Goal: Check status: Check status

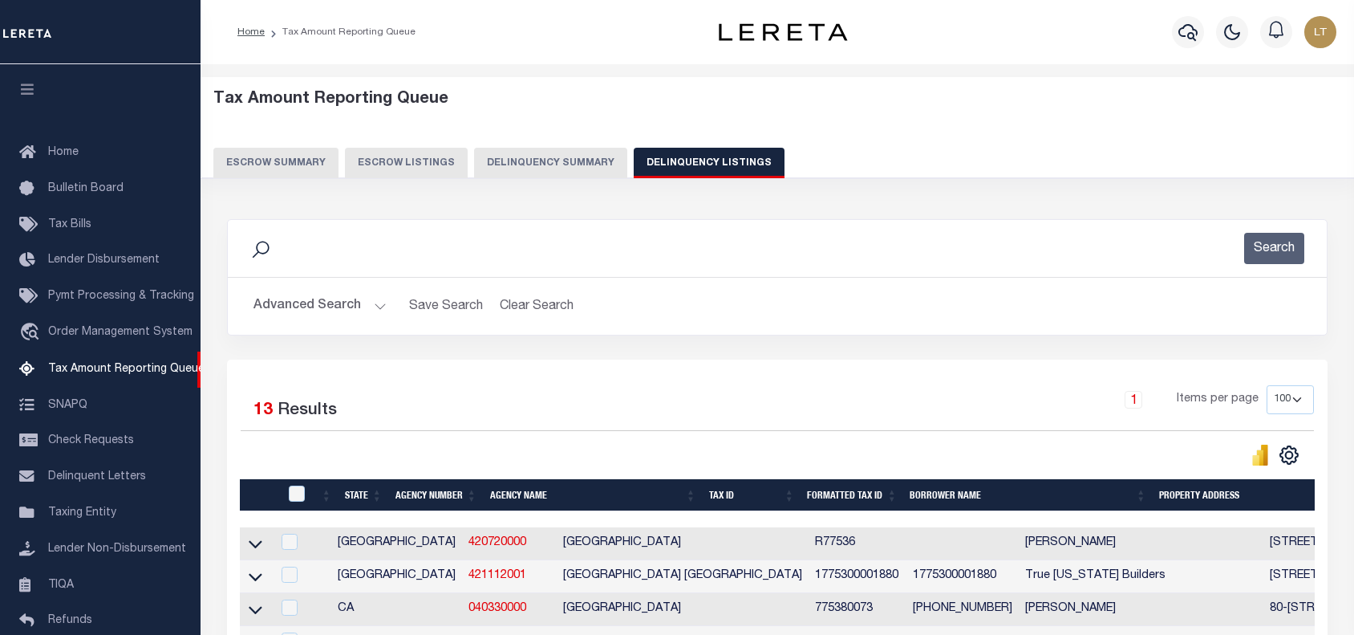
select select "100"
select select "9"
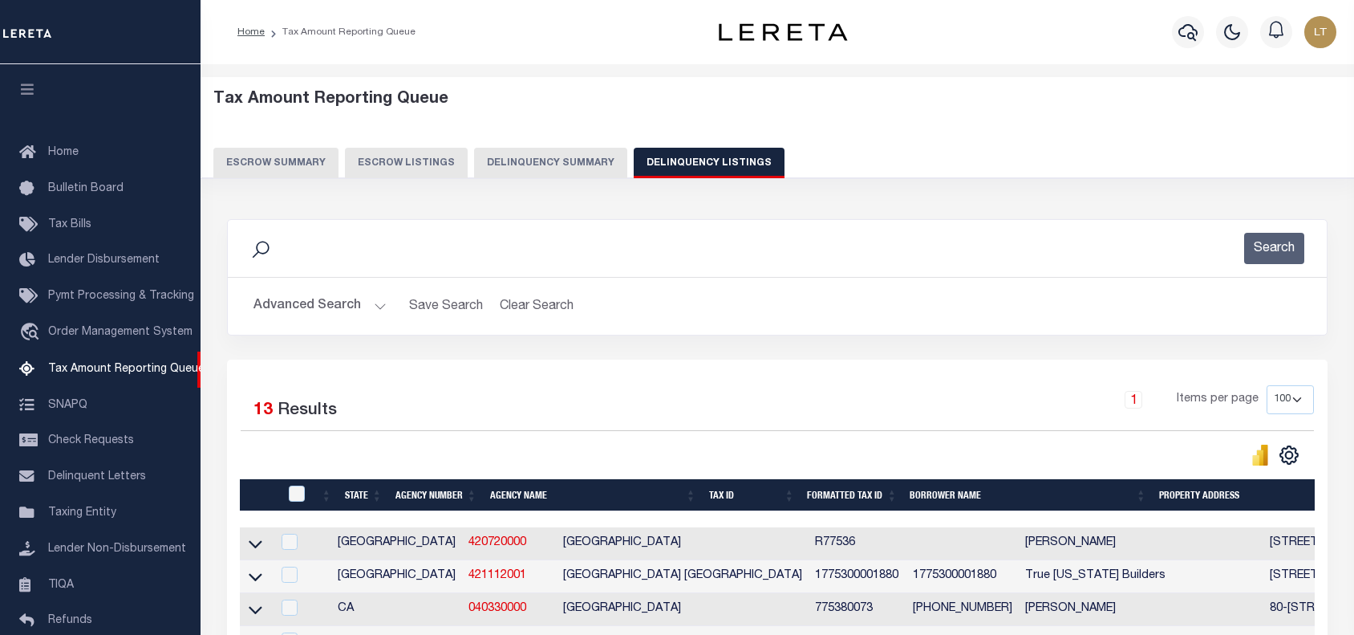
select select "9"
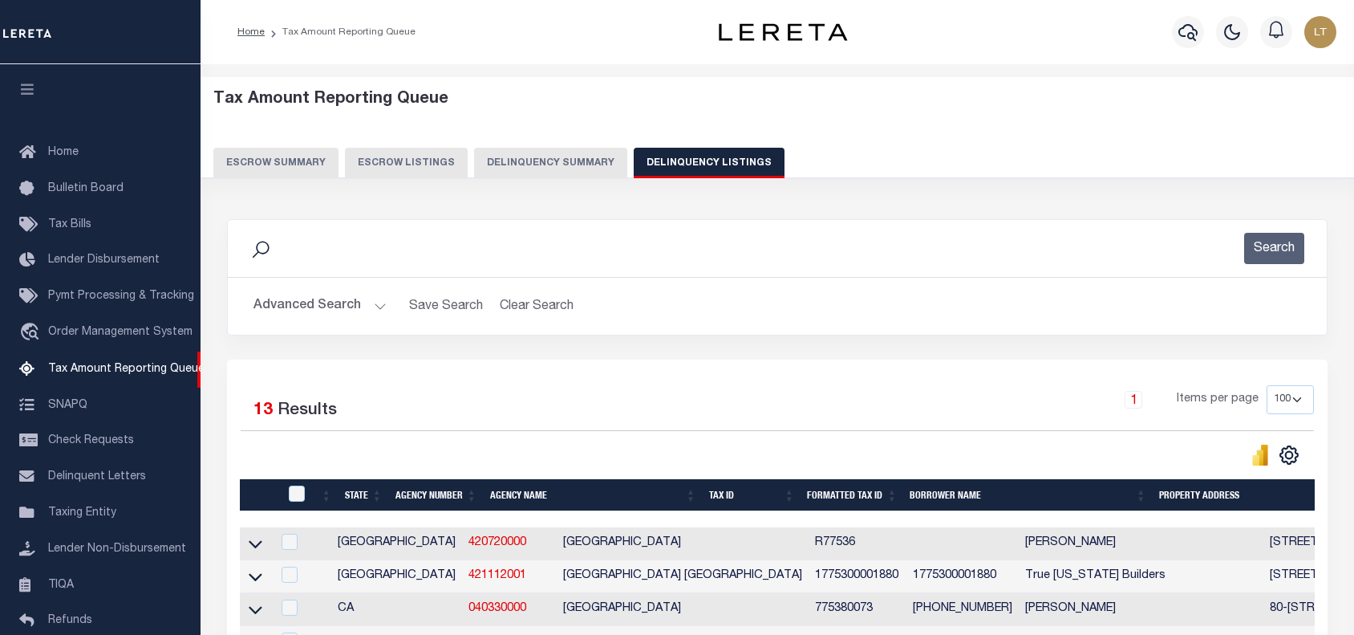
select select "9"
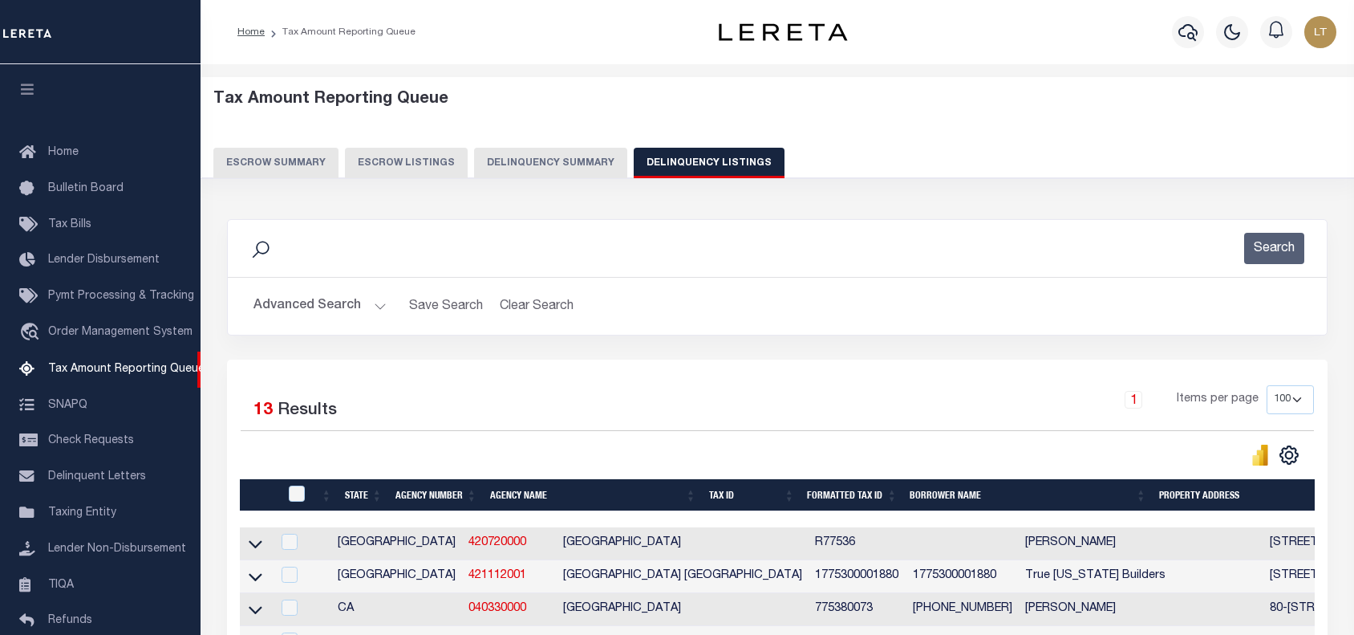
select select "9"
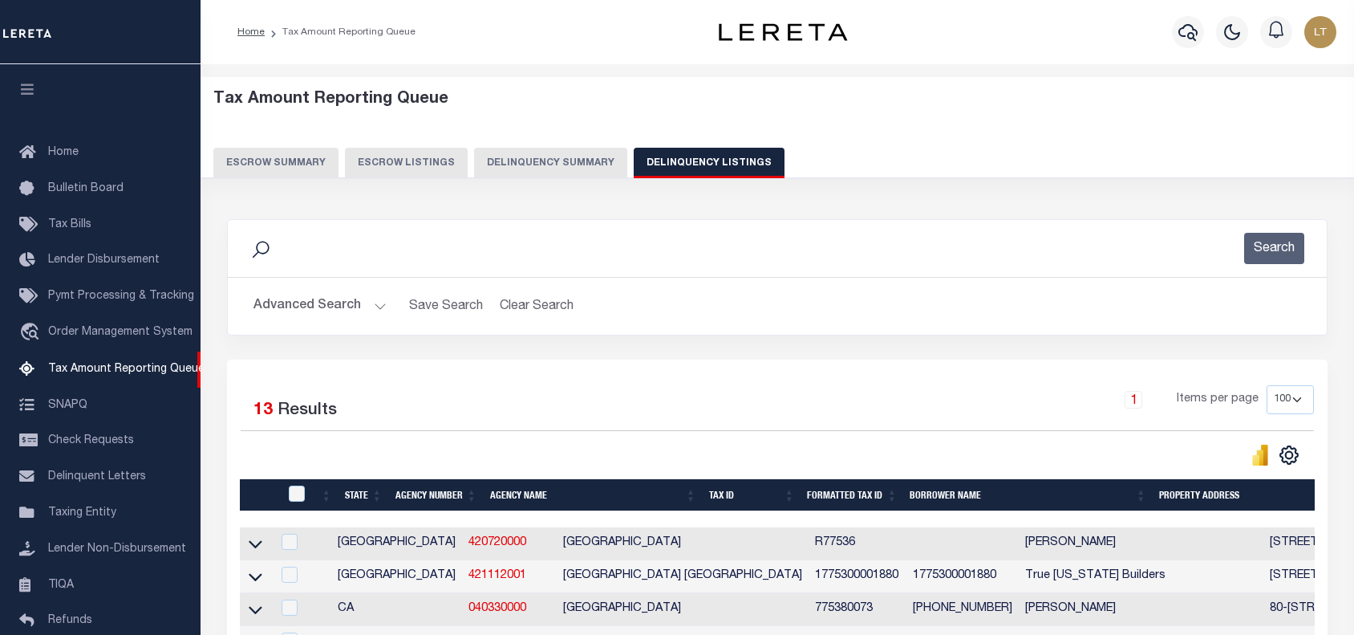
select select "9"
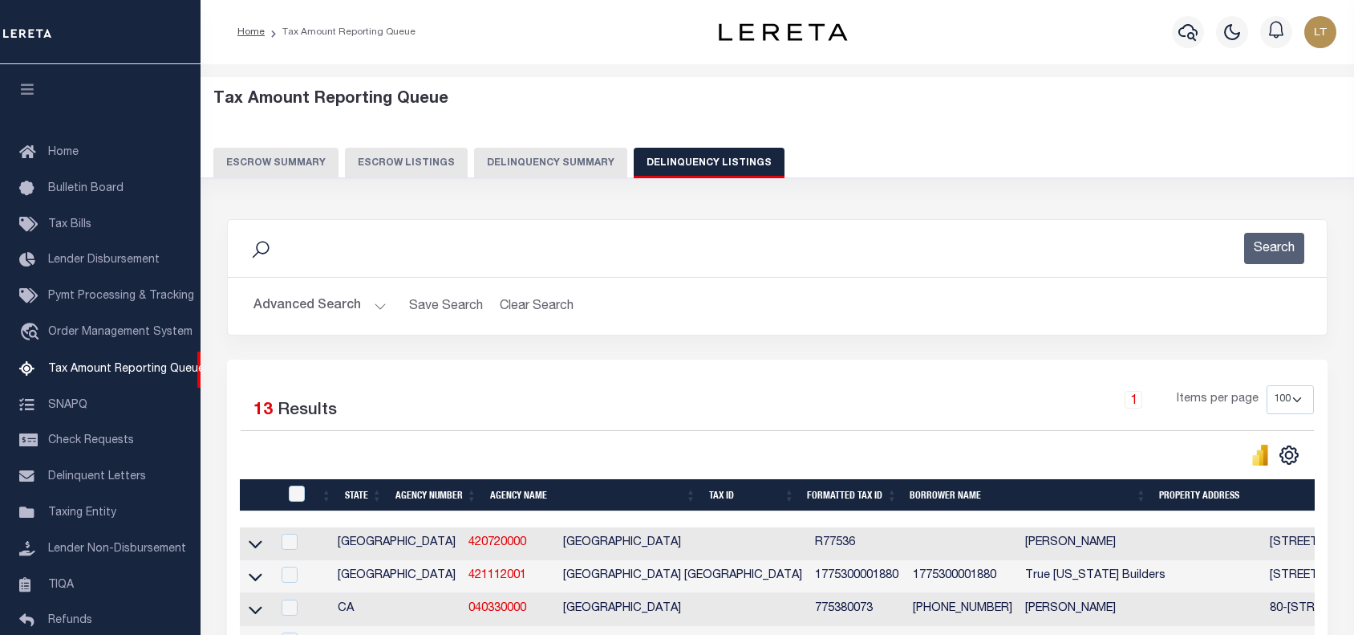
select select "9"
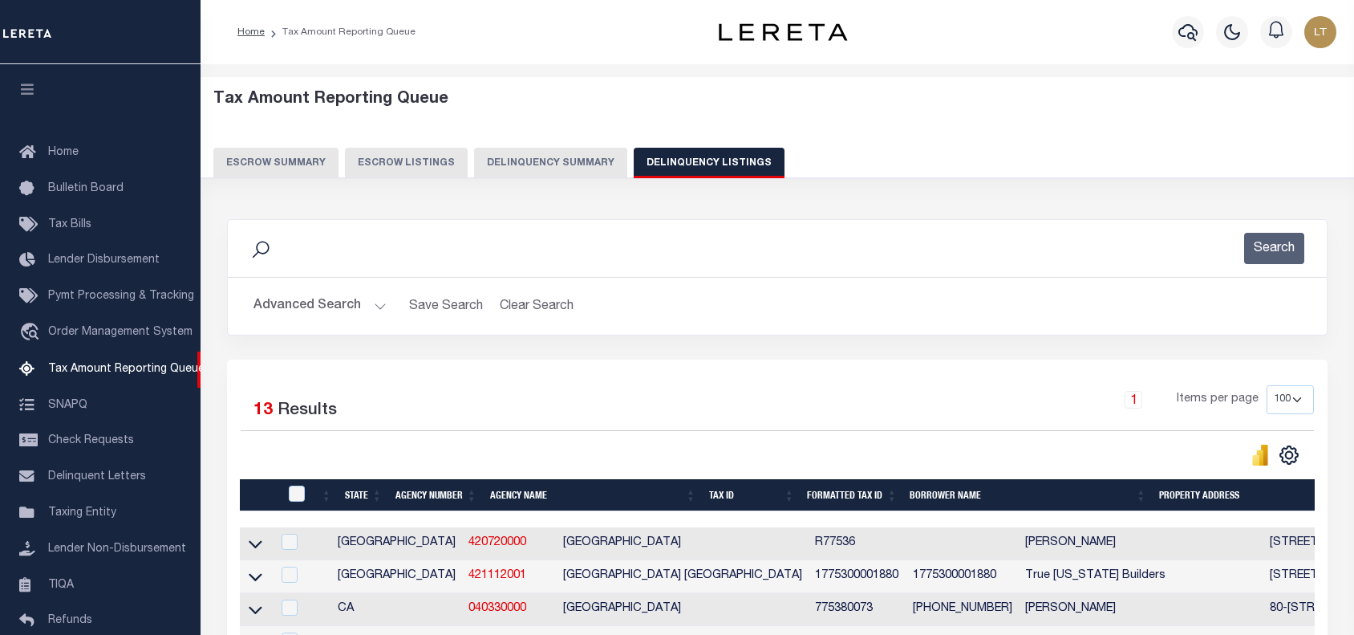
select select "9"
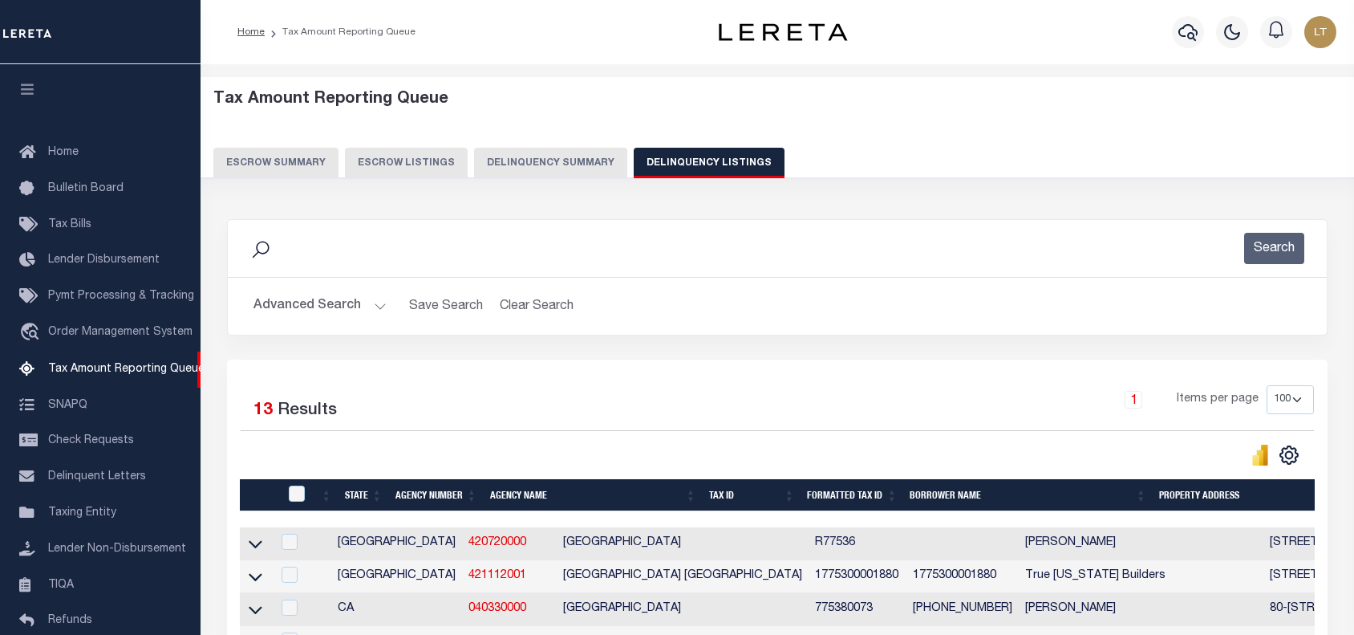
select select "9"
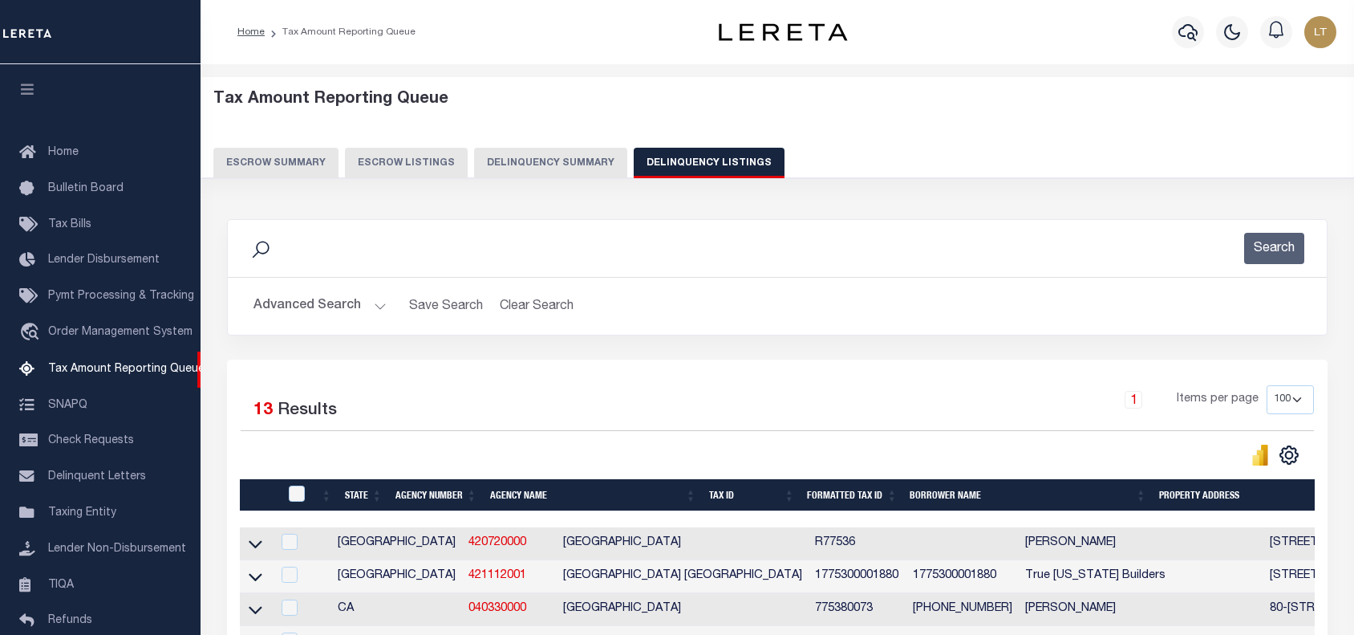
select select "9"
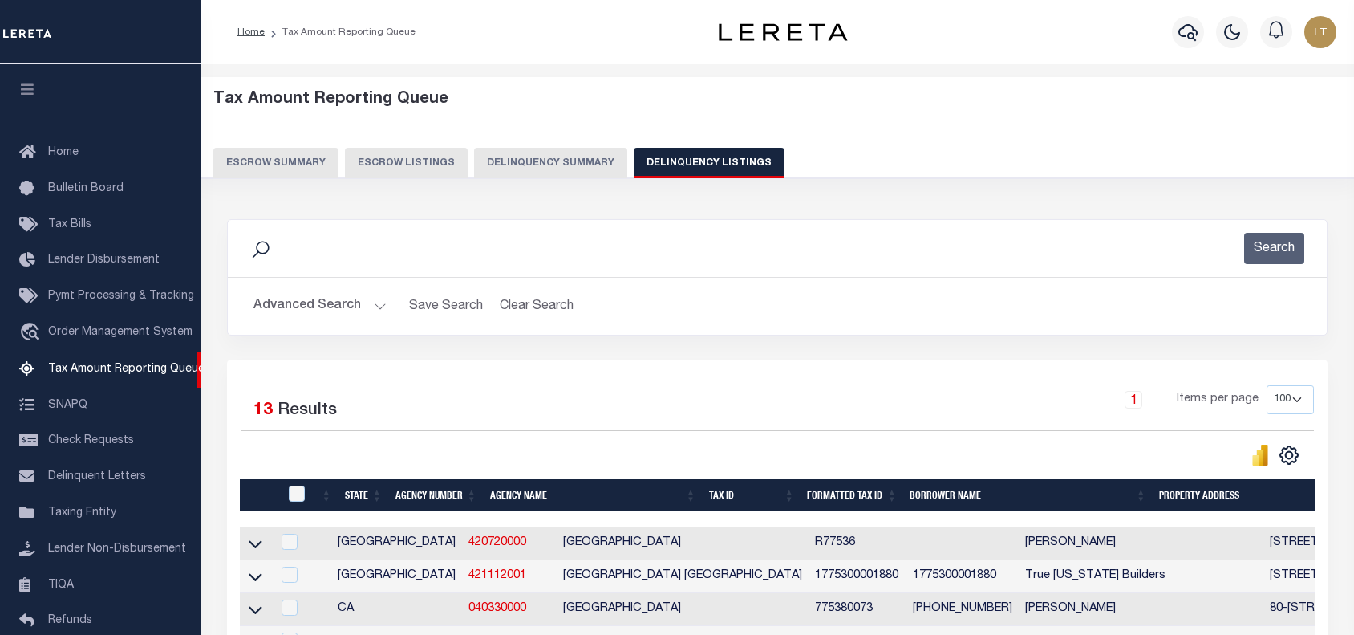
select select "9"
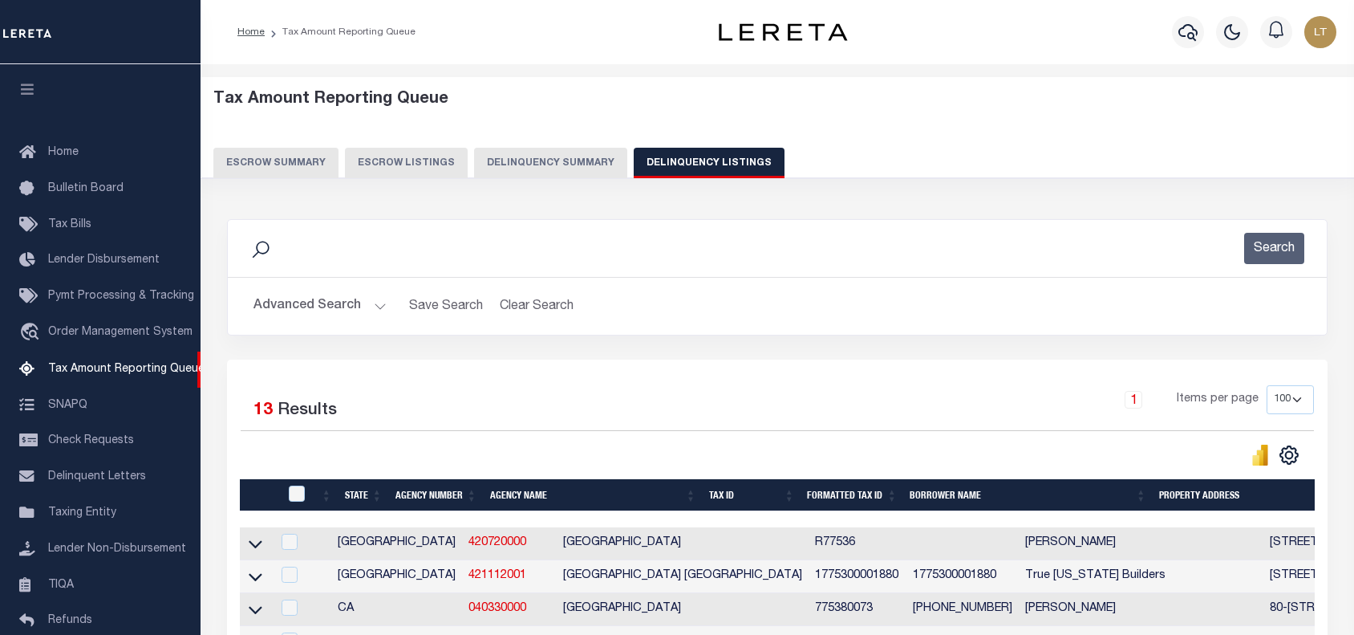
select select "9"
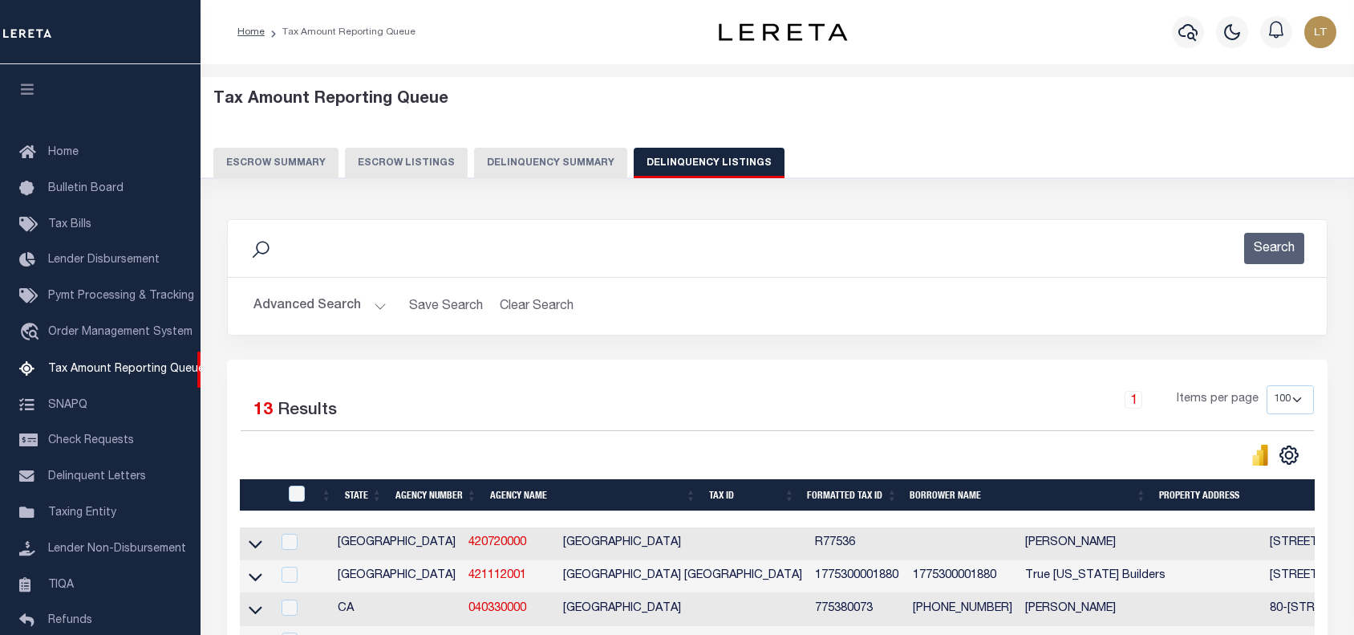
select select "9"
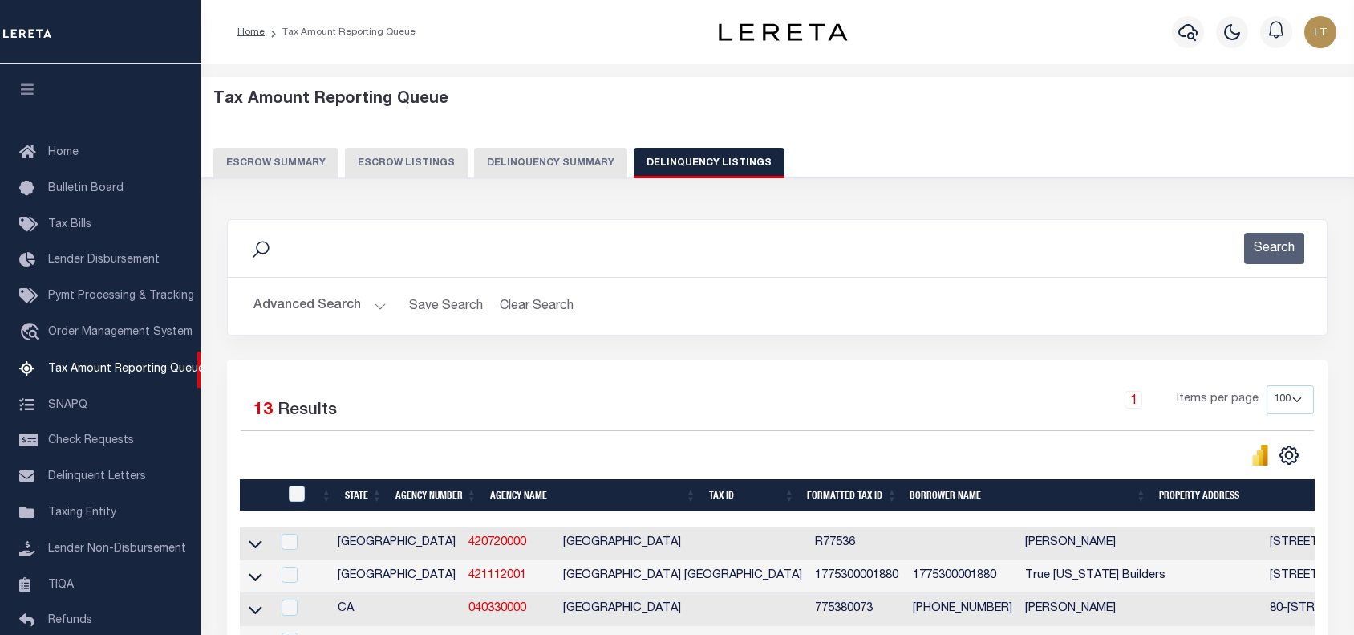
select select "9"
